Goal: Find specific page/section: Find specific page/section

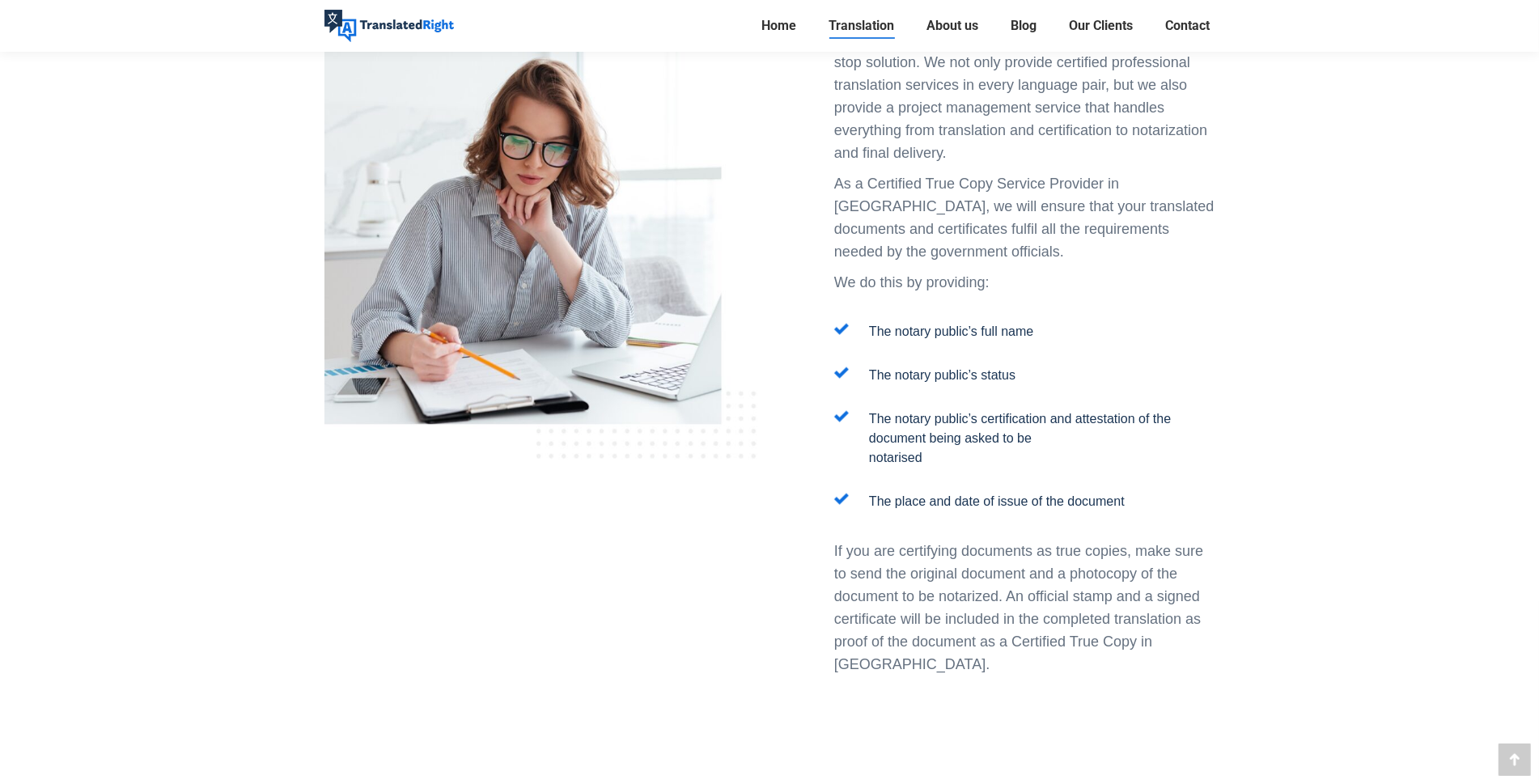
scroll to position [2157, 0]
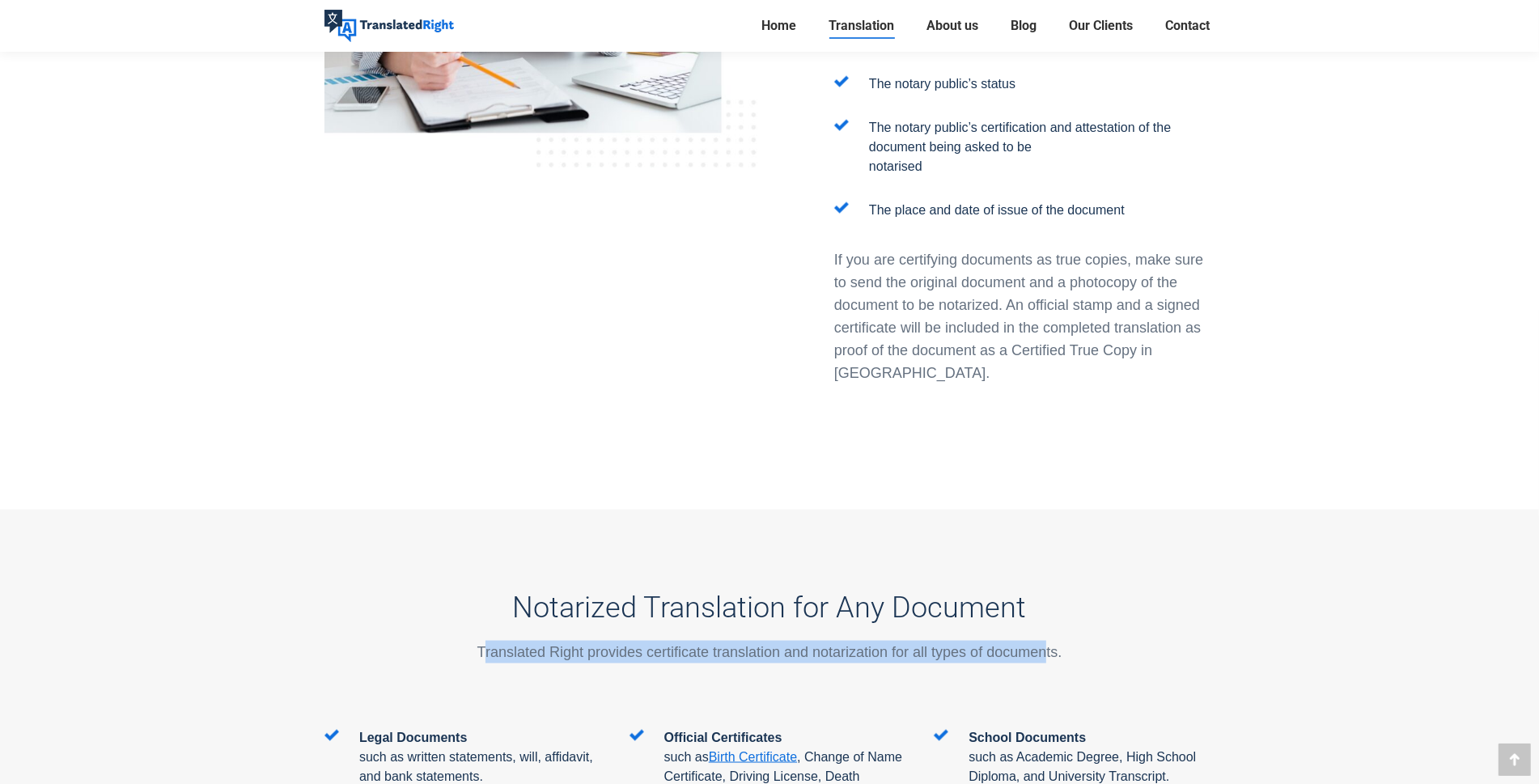
drag, startPoint x: 485, startPoint y: 555, endPoint x: 1047, endPoint y: 558, distance: 562.0
click at [1047, 641] on p "Translated Right provides certificate translation and notarization for all type…" at bounding box center [769, 653] width 891 height 23
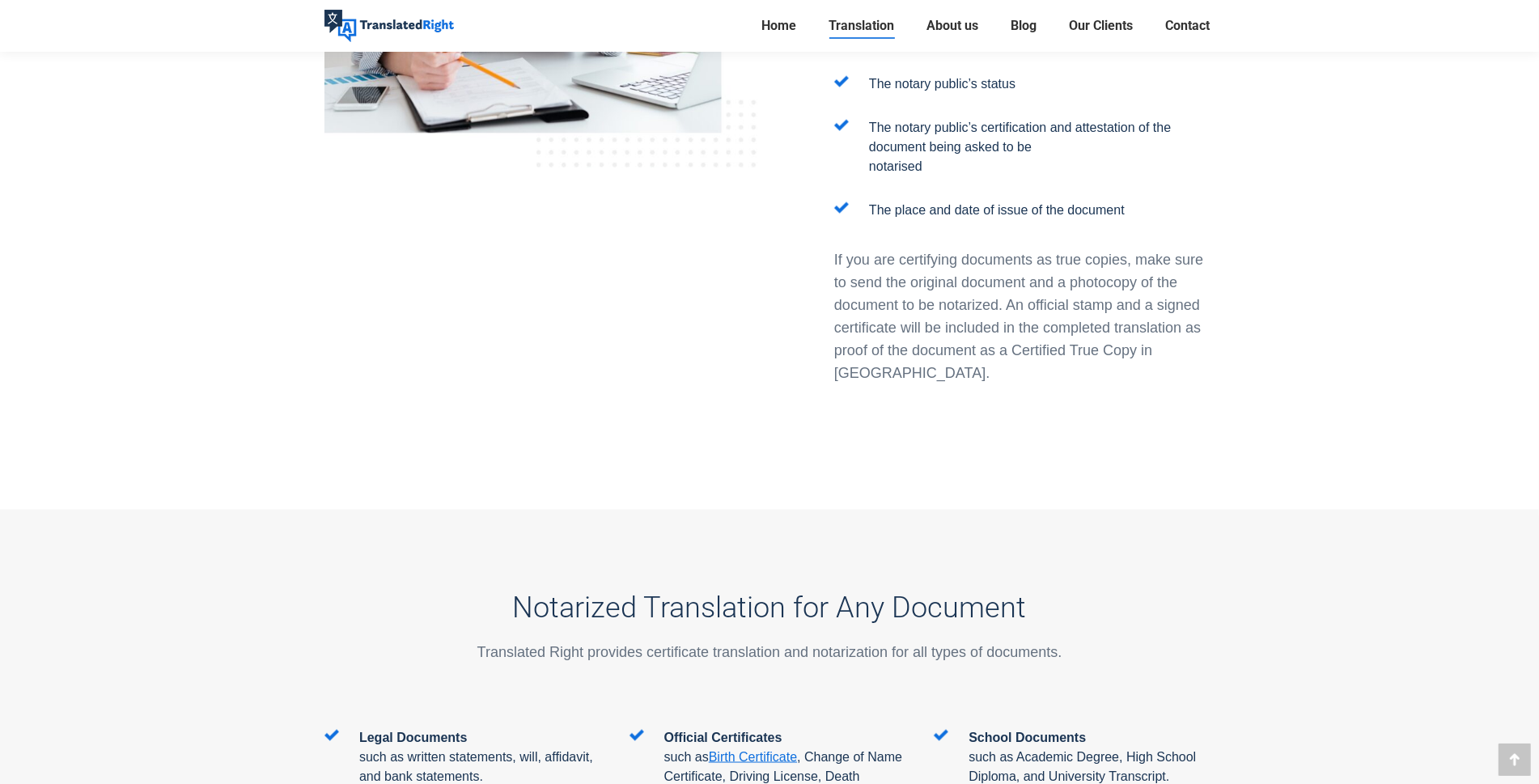
click at [825, 588] on div "Notarized Translation for Any Document Translated Right provides certificate tr…" at bounding box center [769, 633] width 891 height 190
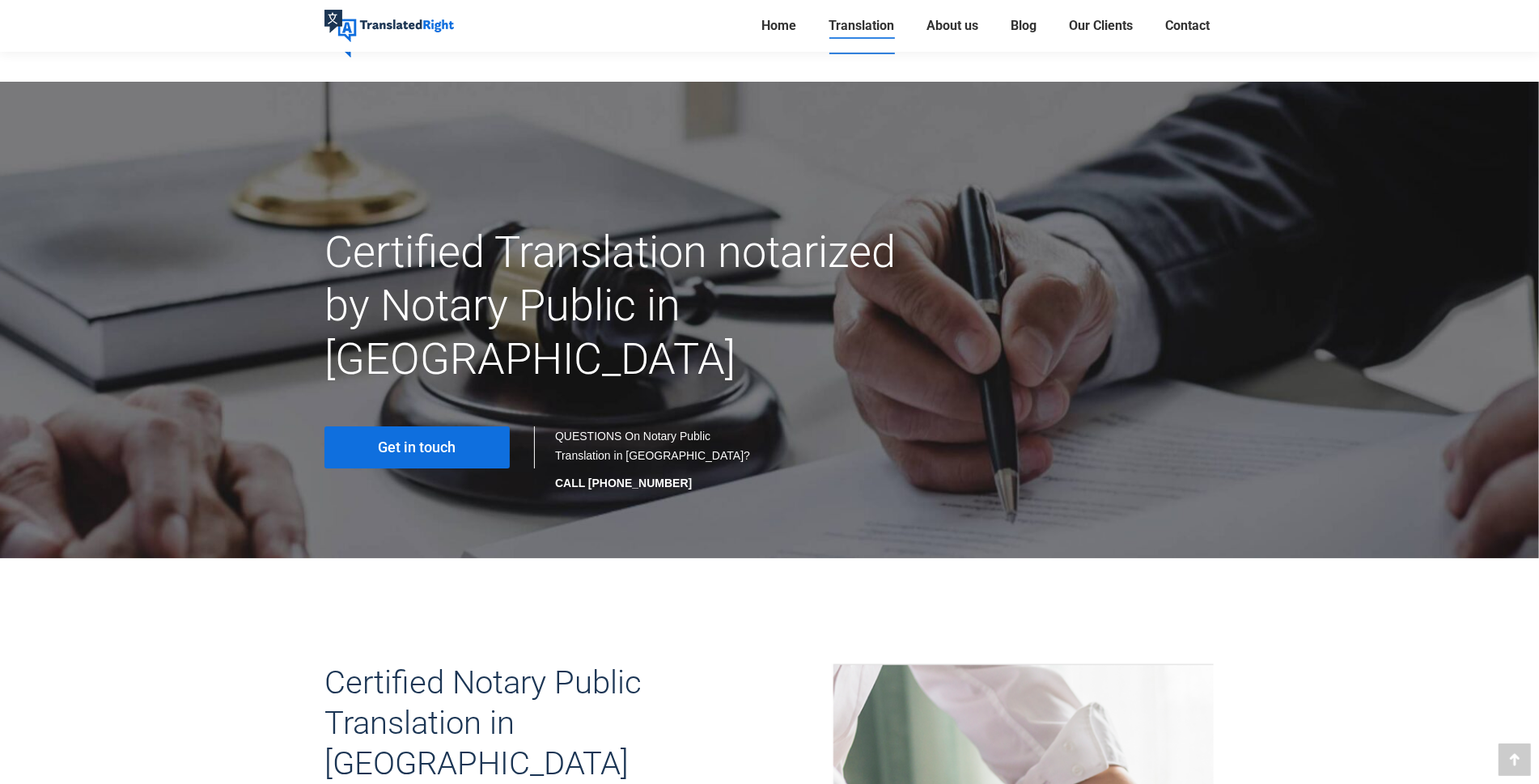
scroll to position [0, 0]
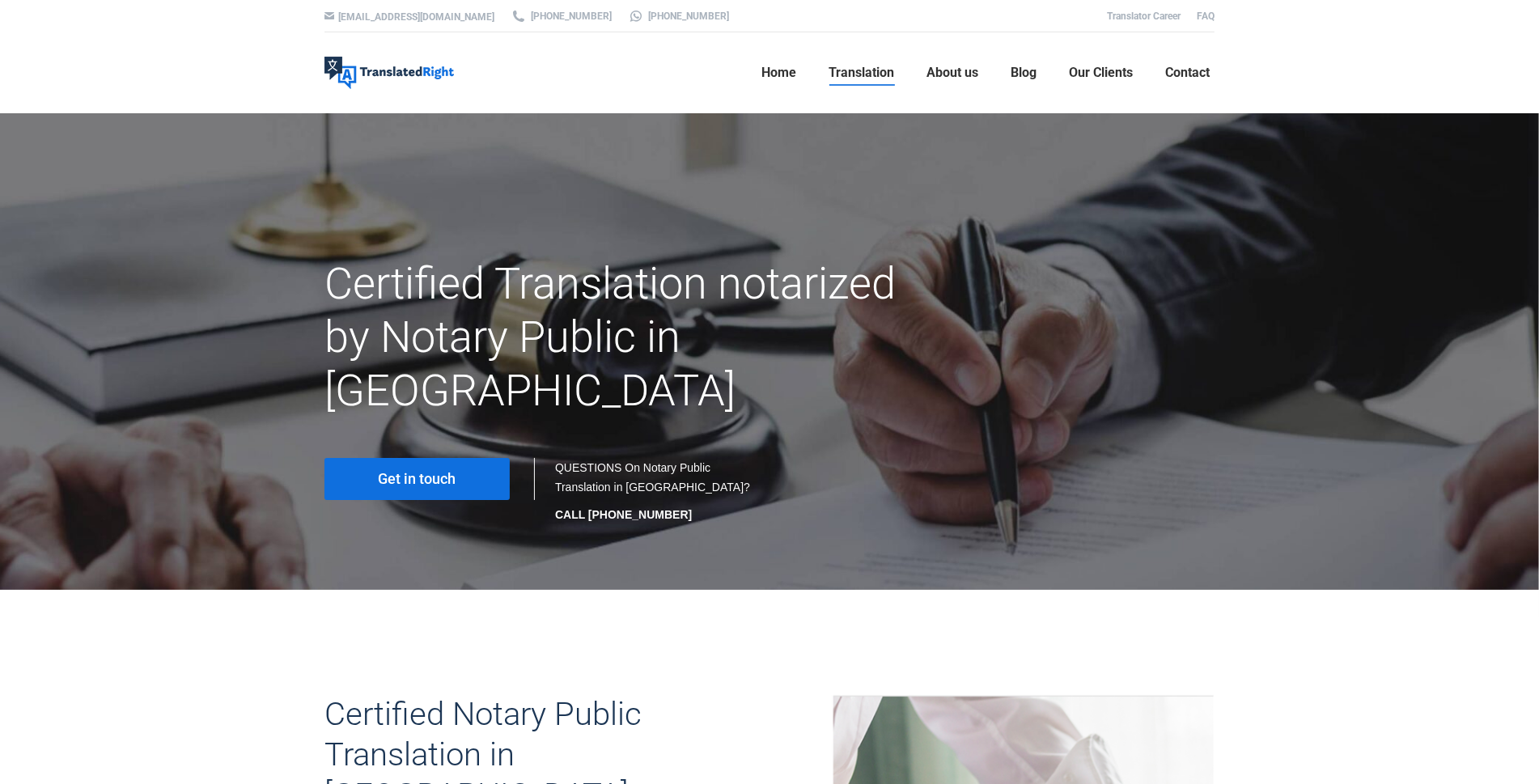
click at [376, 458] on link "Get in touch" at bounding box center [417, 479] width 185 height 42
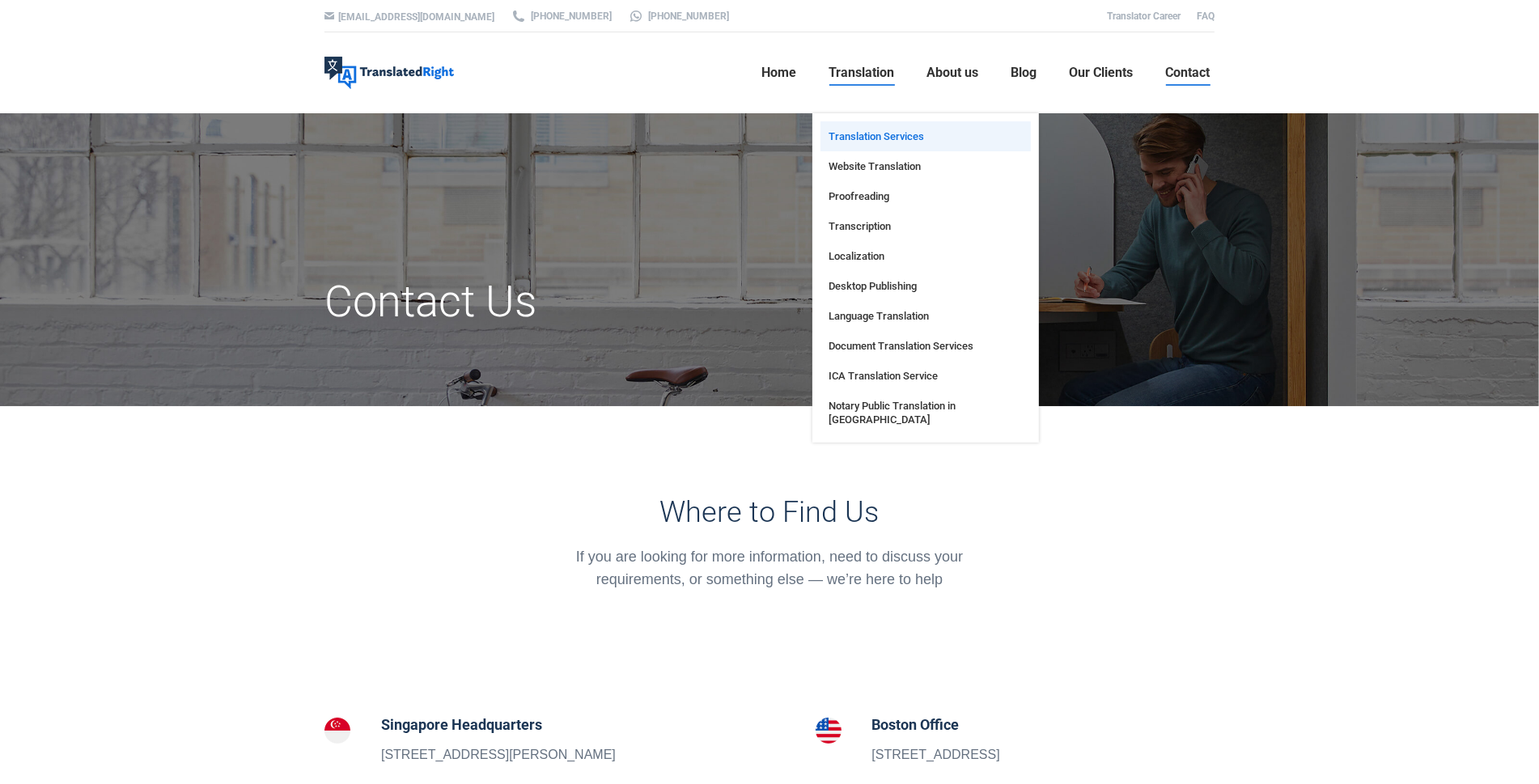
click at [892, 129] on span "Translation Services" at bounding box center [877, 137] width 95 height 14
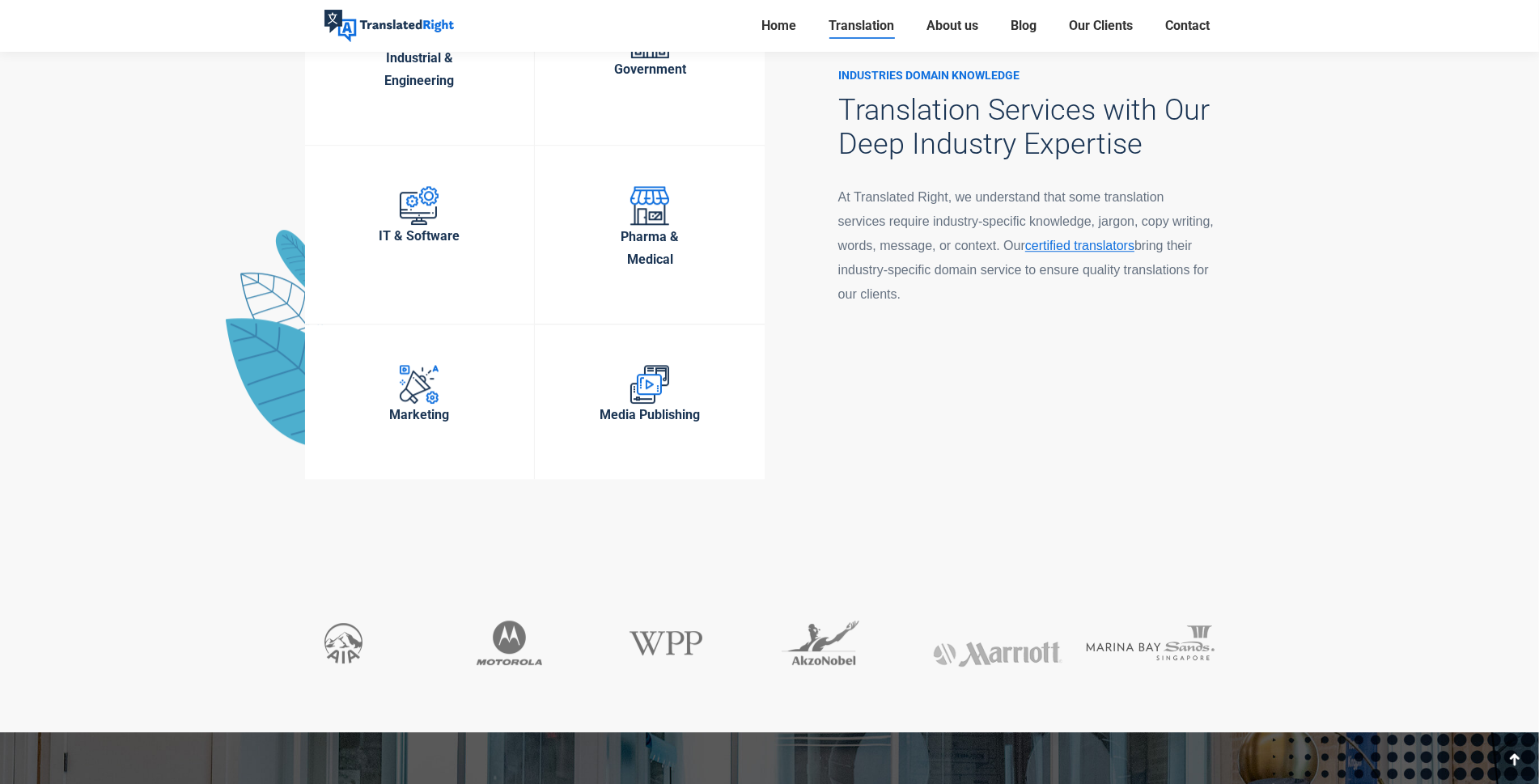
scroll to position [4585, 0]
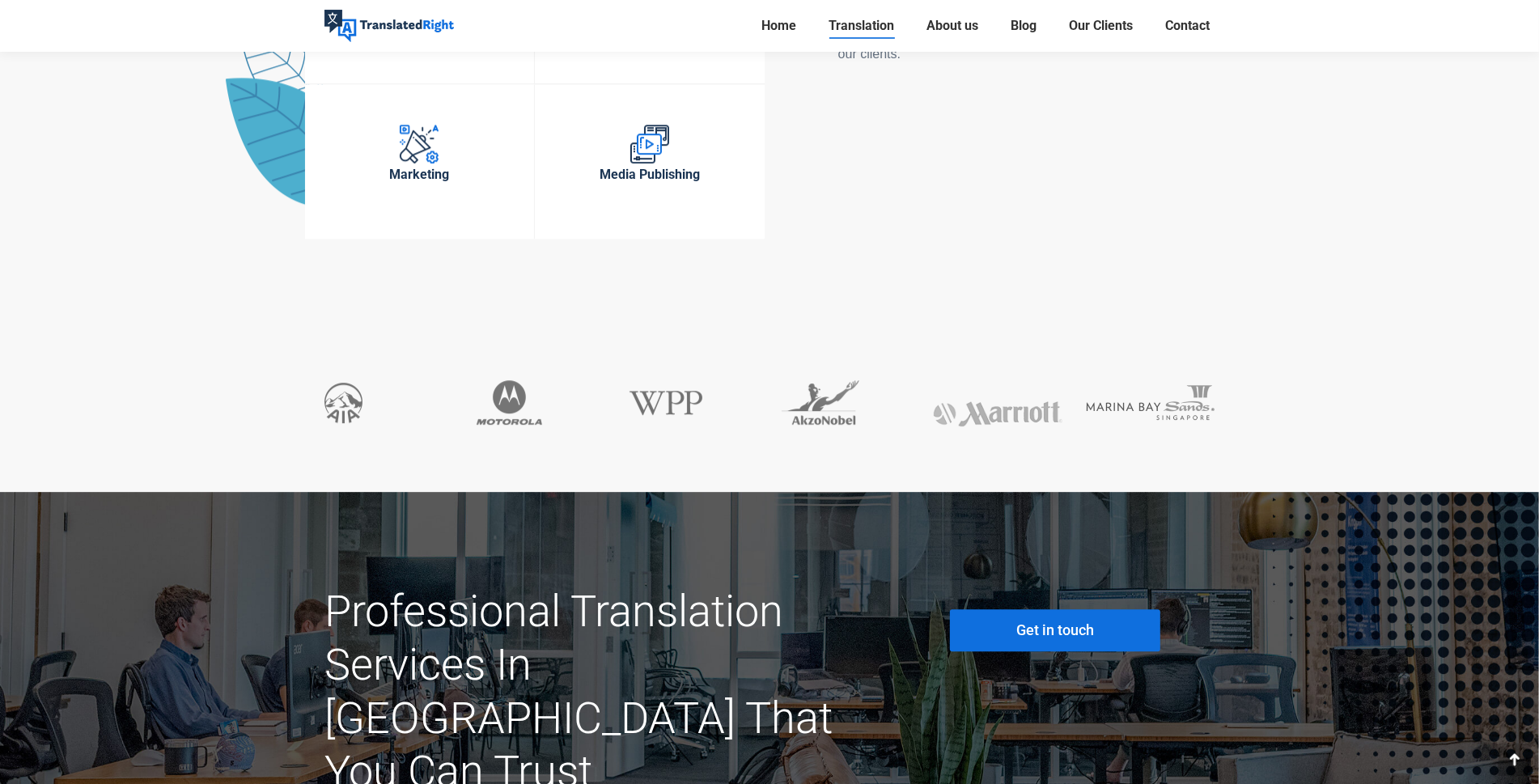
click at [1032, 610] on link "Get in touch" at bounding box center [1055, 631] width 211 height 42
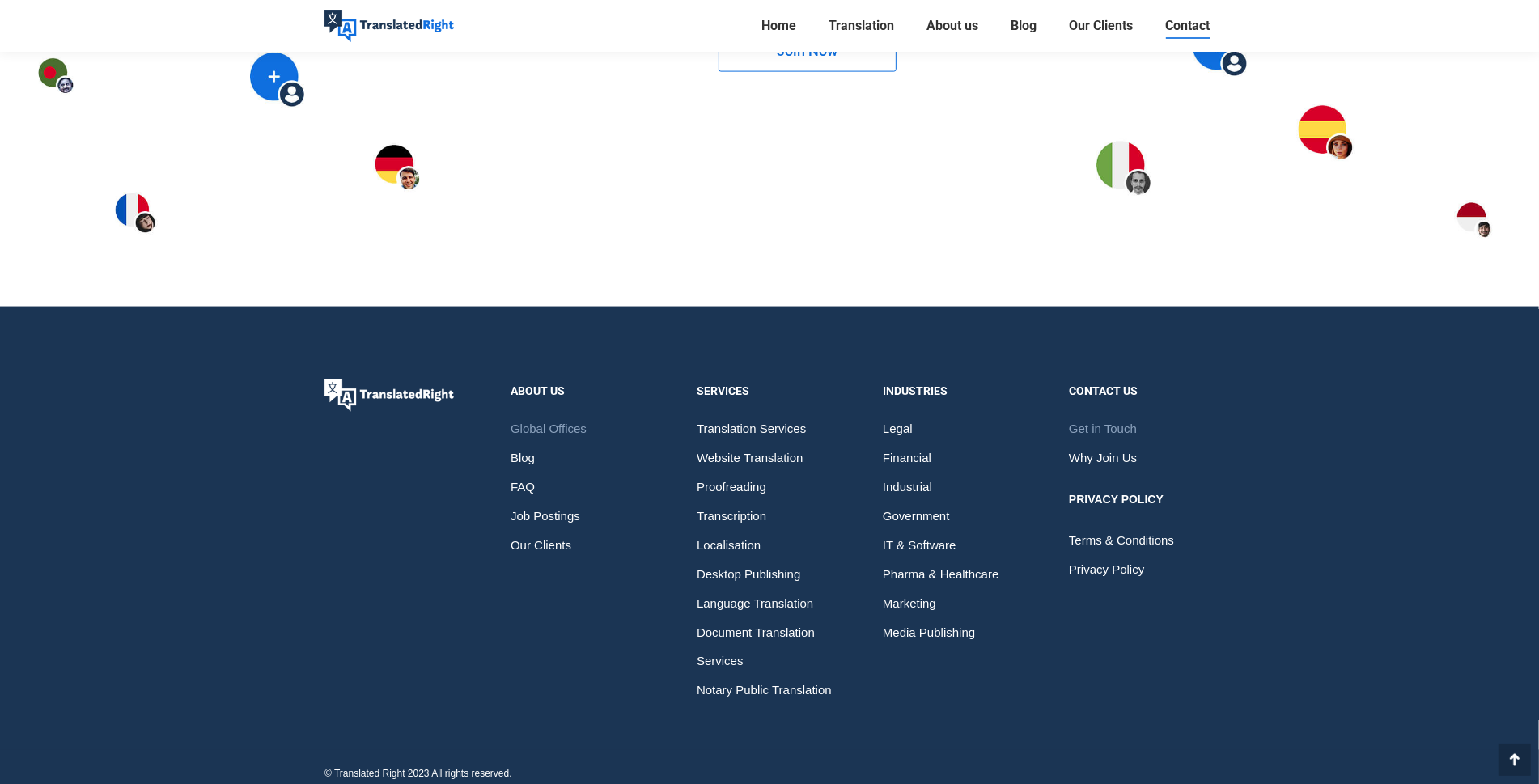
scroll to position [2376, 0]
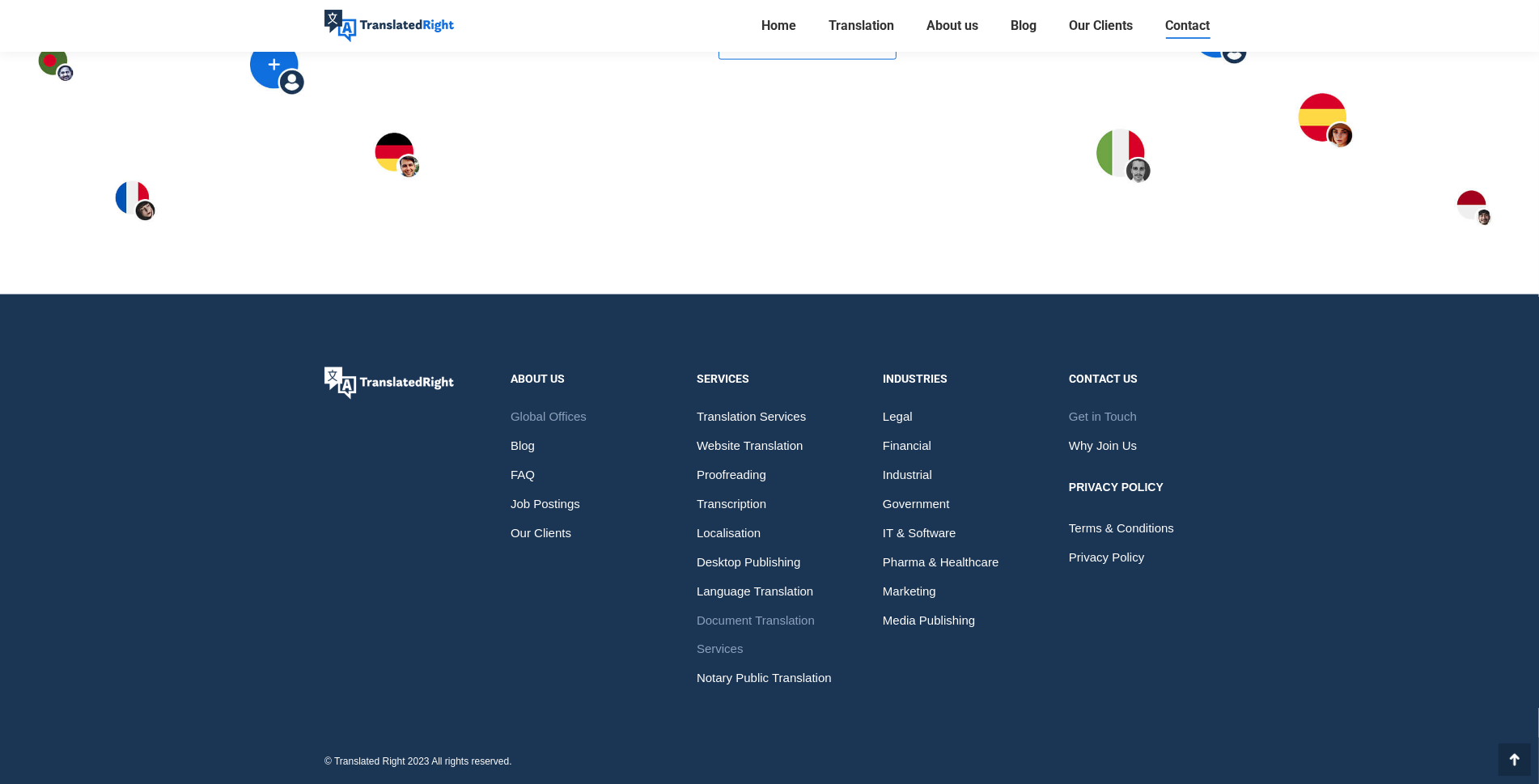
click at [786, 619] on span "Document Translation Services" at bounding box center [769, 635] width 145 height 58
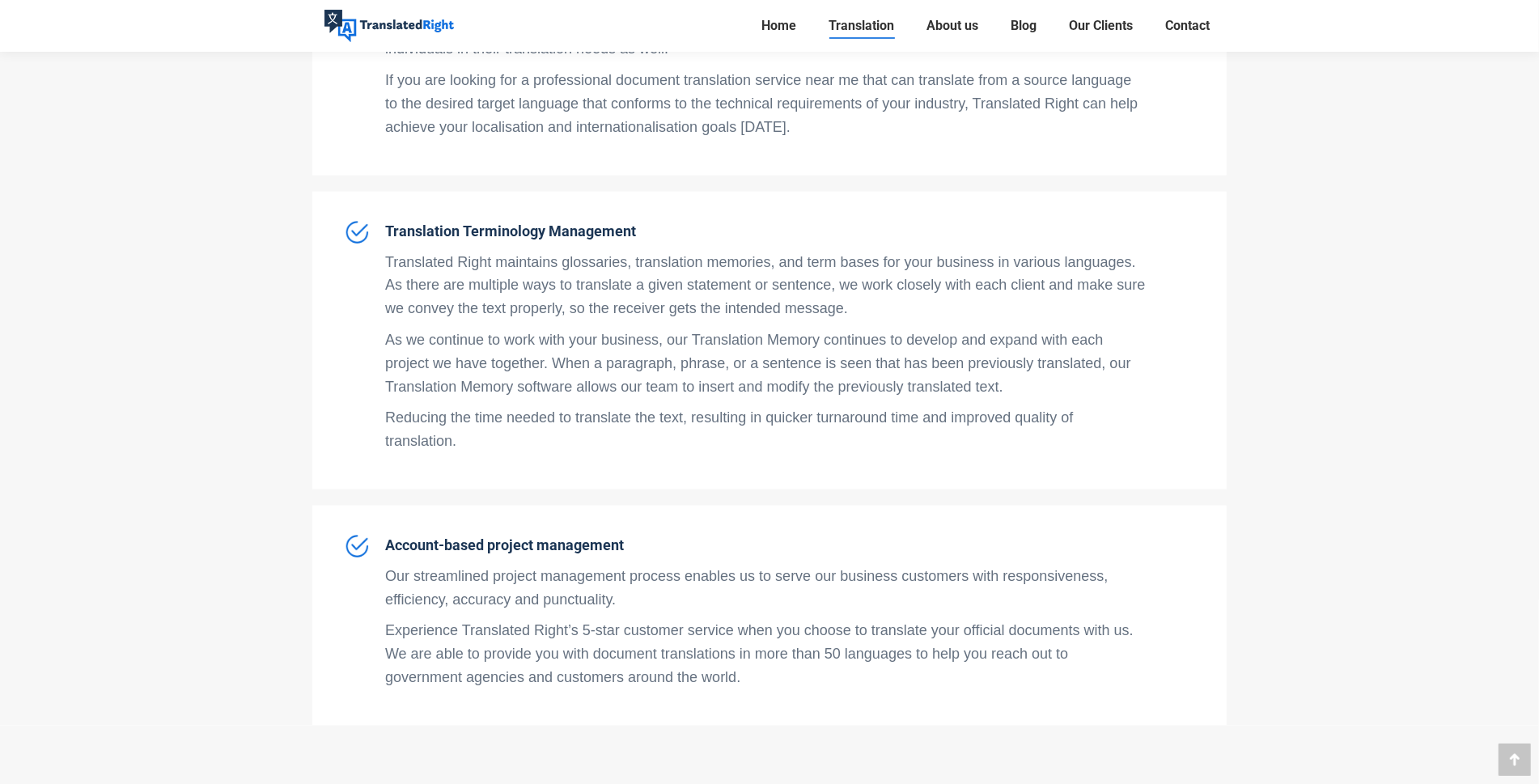
scroll to position [2023, 0]
